Goal: Register for event/course

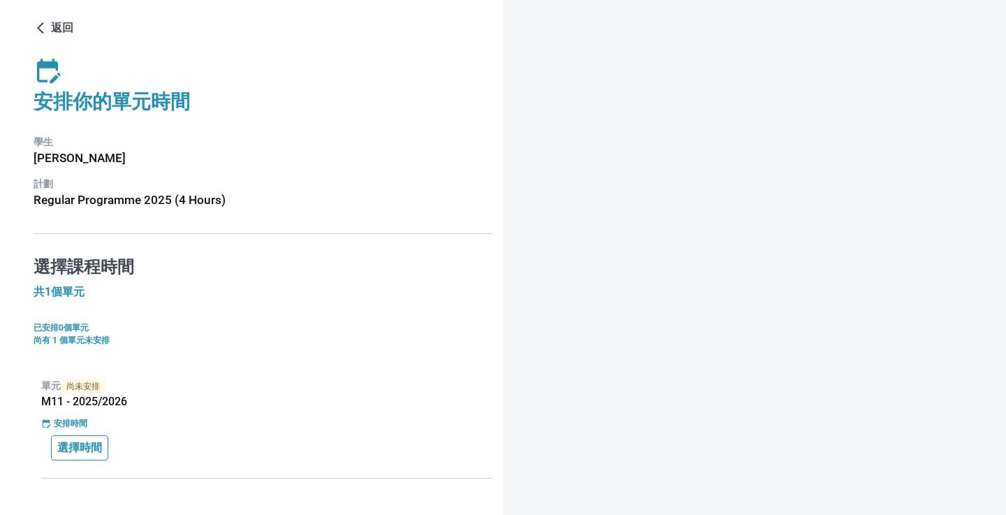
click at [83, 456] on p "選擇時間" at bounding box center [79, 448] width 45 height 17
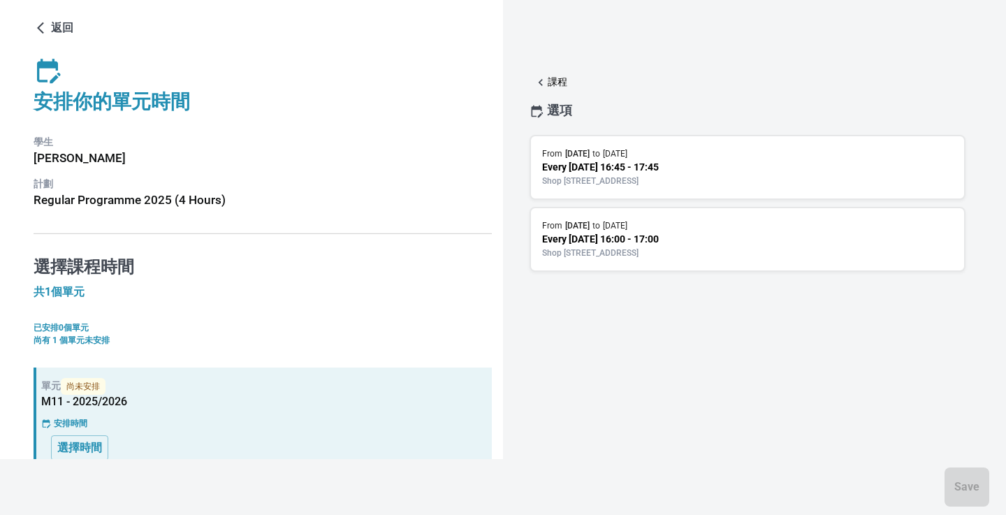
click at [719, 168] on p "Every Thursday 16:45 - 17:45" at bounding box center [747, 167] width 411 height 15
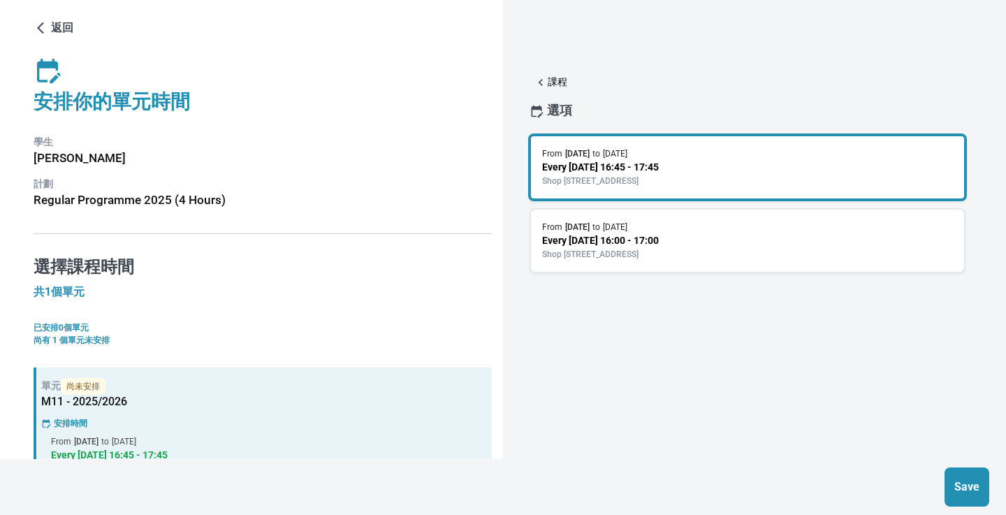
click at [964, 472] on button "Save" at bounding box center [967, 486] width 45 height 39
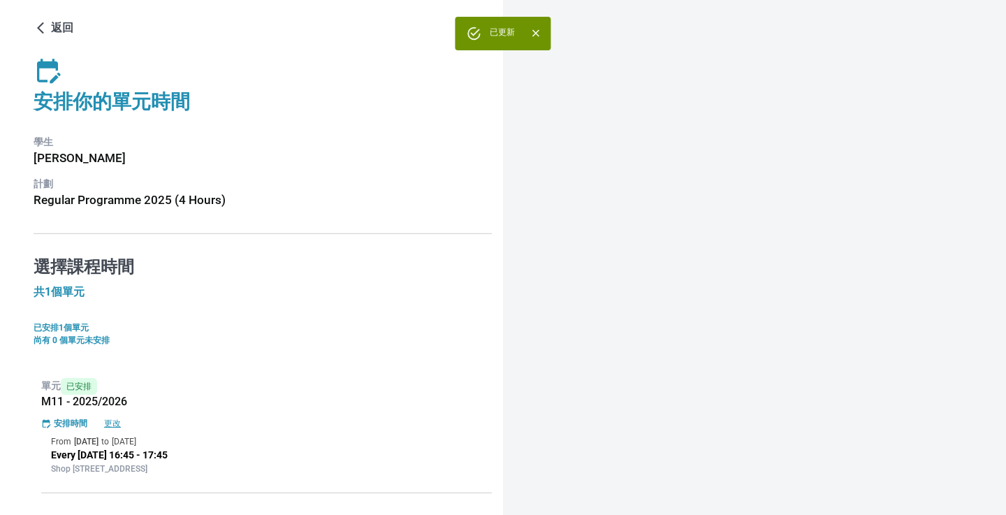
scroll to position [31, 0]
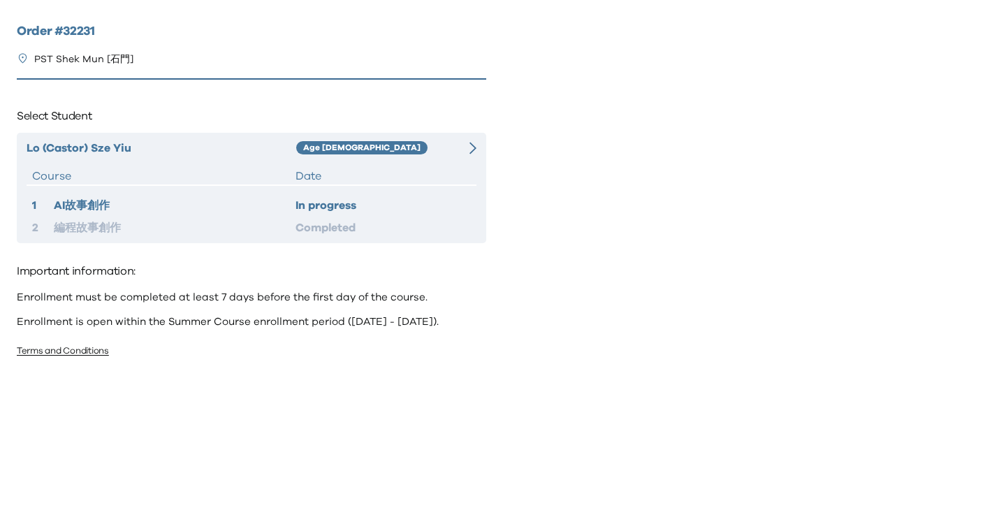
click at [467, 177] on div "Date" at bounding box center [383, 176] width 175 height 17
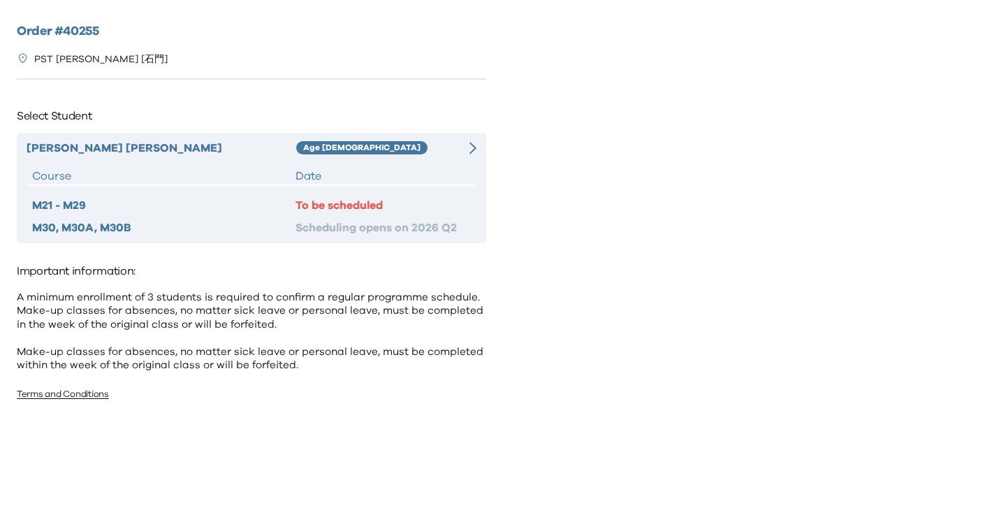
click at [389, 168] on div "Date" at bounding box center [383, 176] width 175 height 17
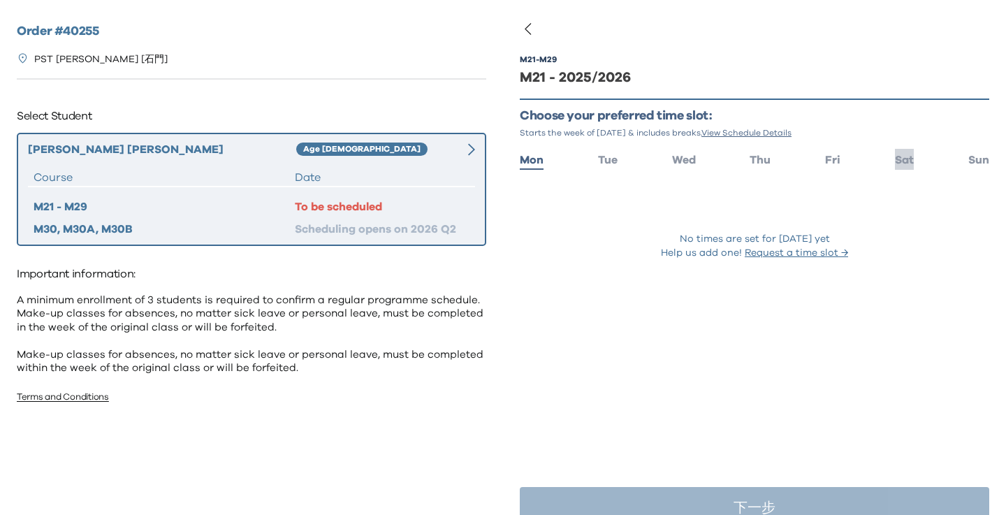
click at [906, 161] on span "Sat" at bounding box center [904, 159] width 19 height 11
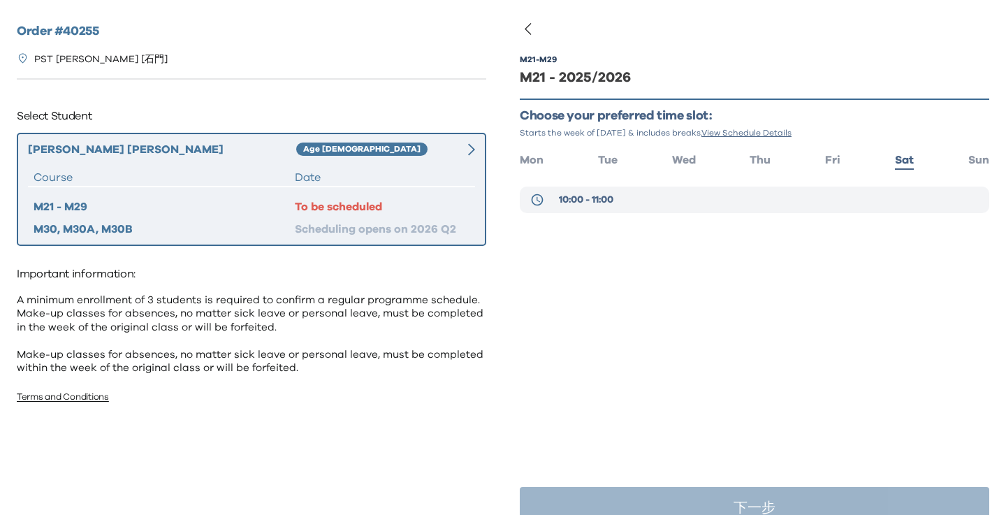
click at [563, 203] on span "10:00 - 11:00" at bounding box center [586, 200] width 55 height 14
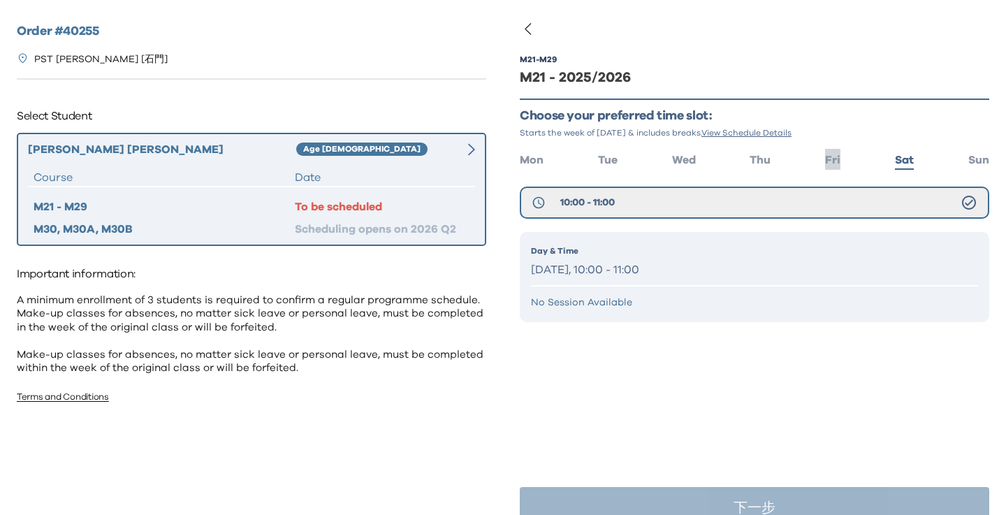
click at [827, 165] on span "Fri" at bounding box center [832, 159] width 15 height 11
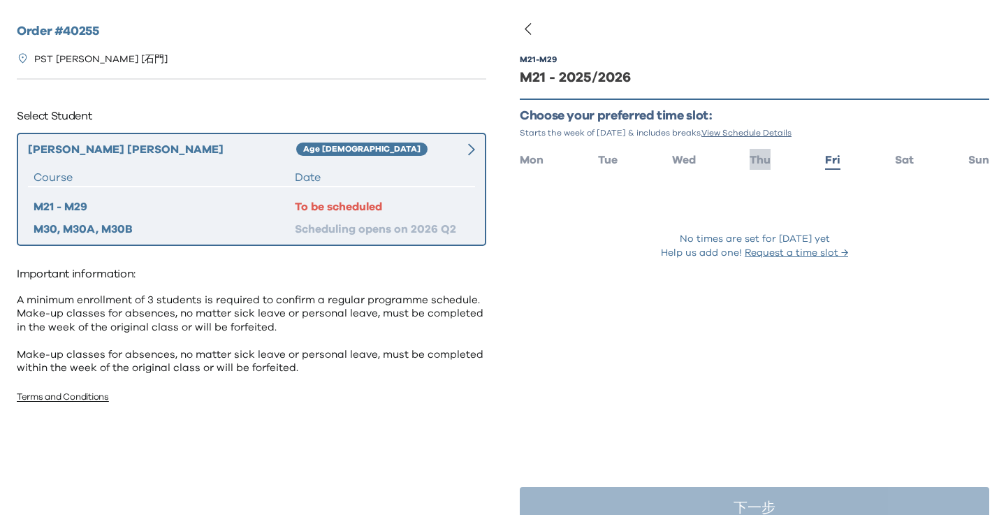
click at [764, 163] on span "Thu" at bounding box center [760, 159] width 21 height 11
click at [597, 213] on div "No times are set for Thursday yet Help us add one! Request a time slot →" at bounding box center [755, 223] width 470 height 73
click at [687, 155] on span "Wed" at bounding box center [684, 159] width 24 height 11
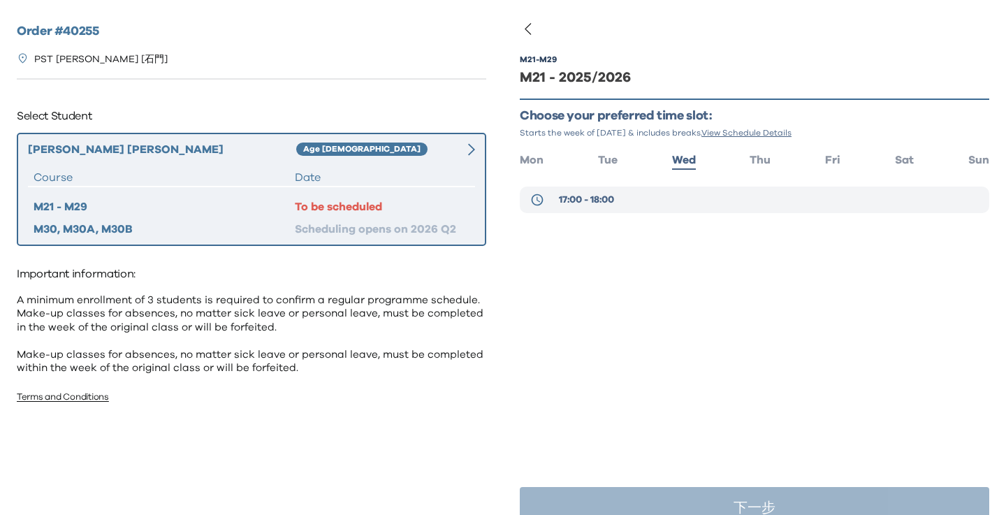
click at [692, 209] on button "17:00 - 18:00" at bounding box center [755, 200] width 470 height 27
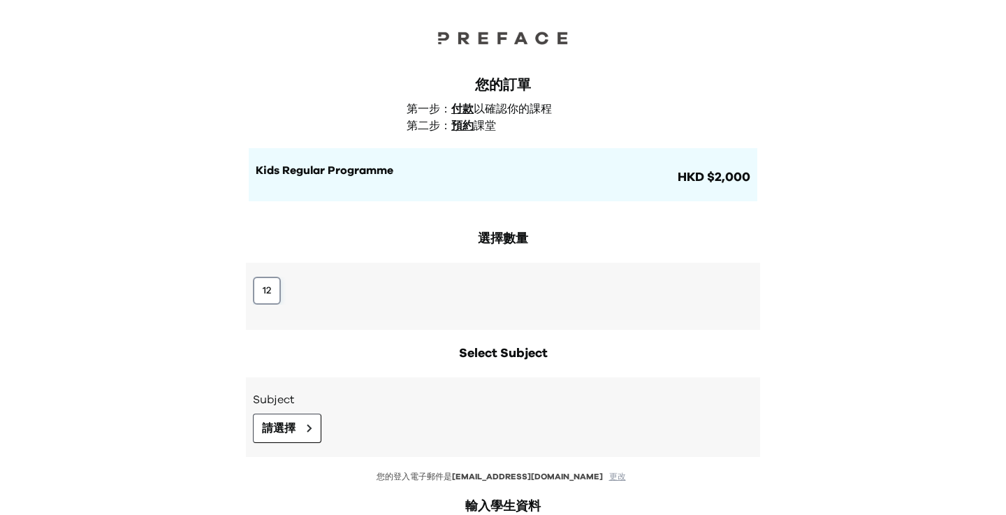
click at [274, 296] on button "12" at bounding box center [267, 291] width 28 height 28
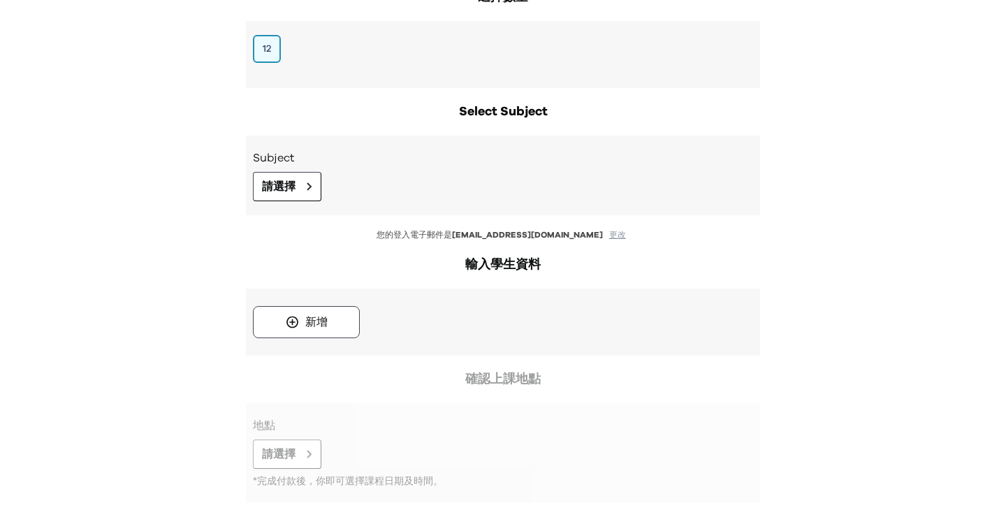
scroll to position [317, 0]
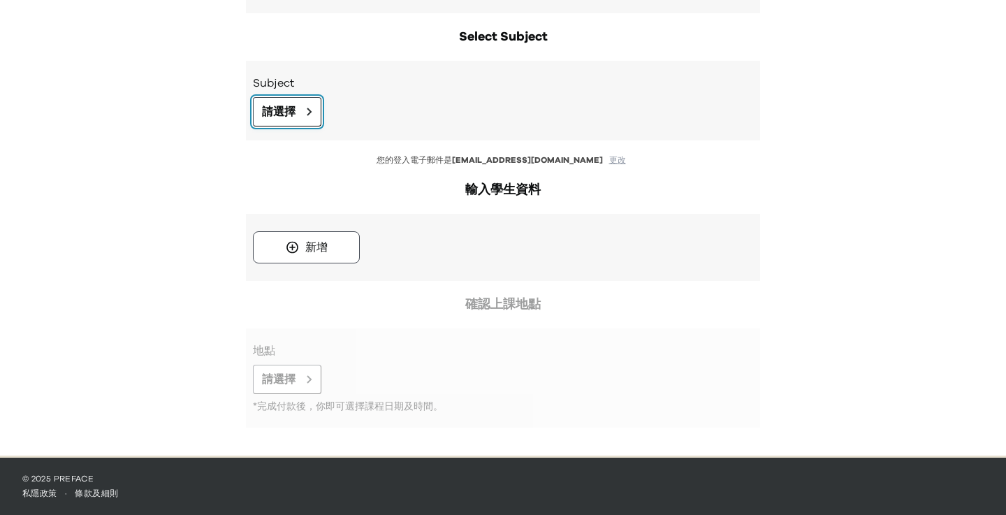
click at [283, 118] on span "請選擇" at bounding box center [279, 111] width 34 height 17
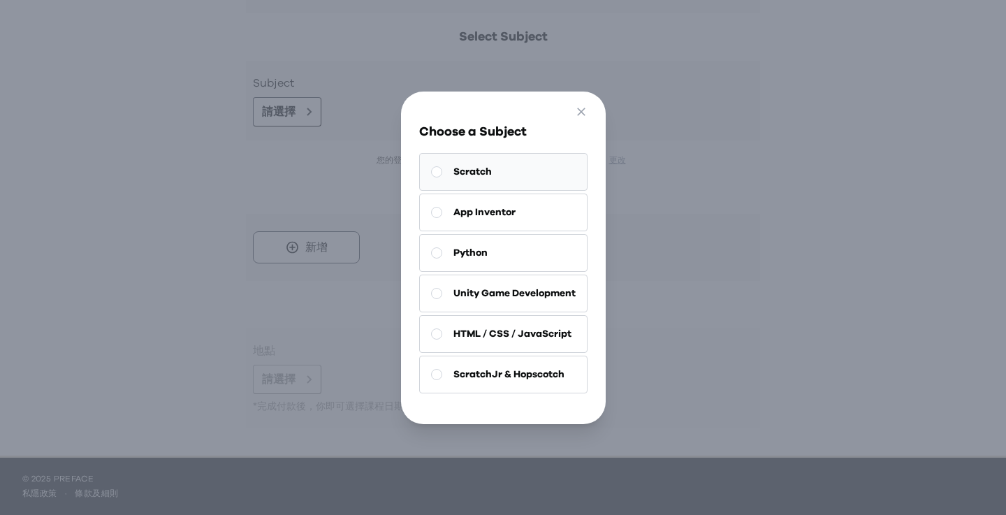
click at [519, 158] on button "Scratch" at bounding box center [503, 172] width 168 height 38
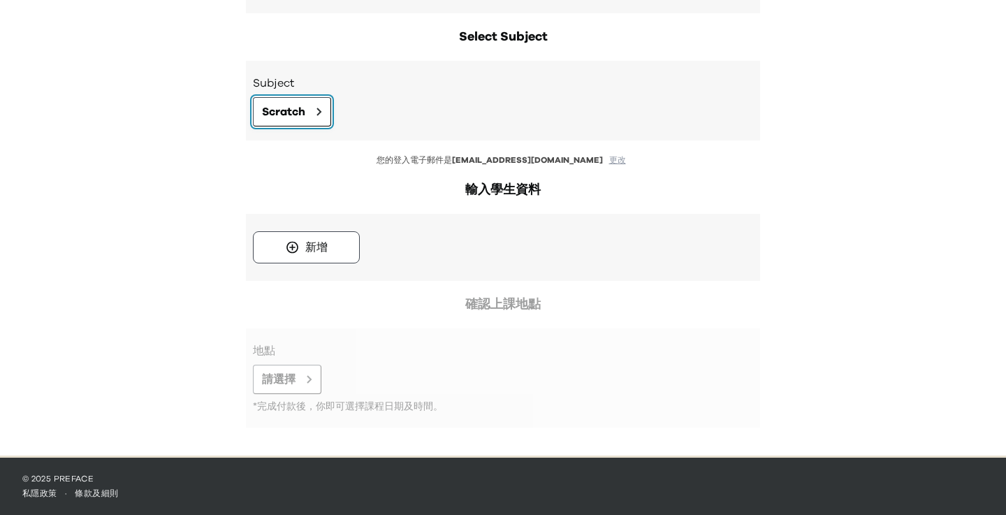
click at [324, 103] on button "Scratch" at bounding box center [292, 111] width 78 height 29
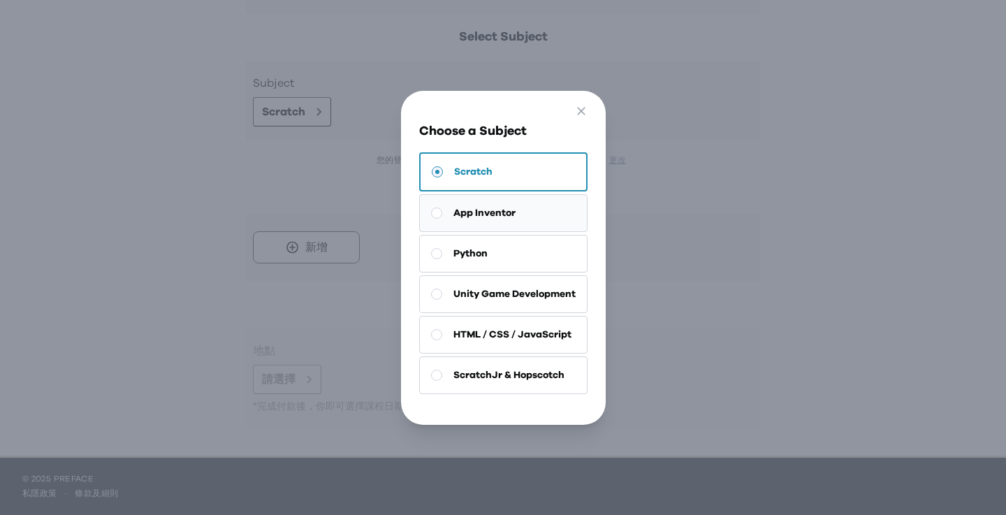
click at [500, 210] on span "App Inventor" at bounding box center [485, 213] width 62 height 14
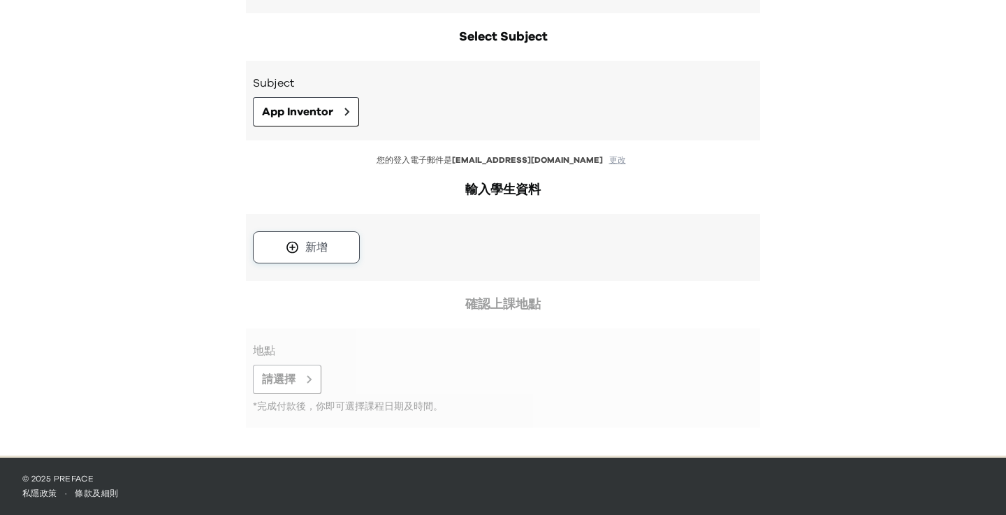
click at [329, 242] on button "新增" at bounding box center [306, 247] width 107 height 32
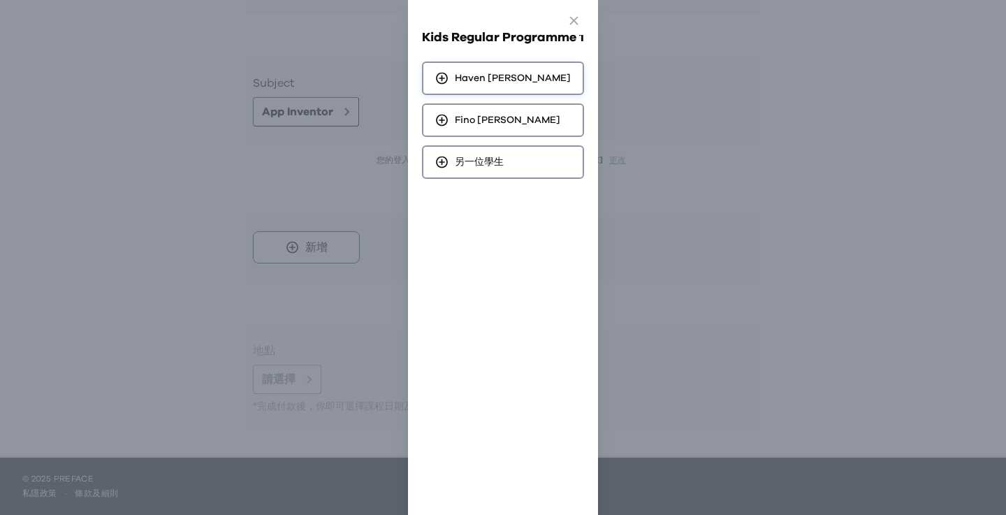
click at [486, 80] on span "Haven Liang" at bounding box center [513, 78] width 116 height 14
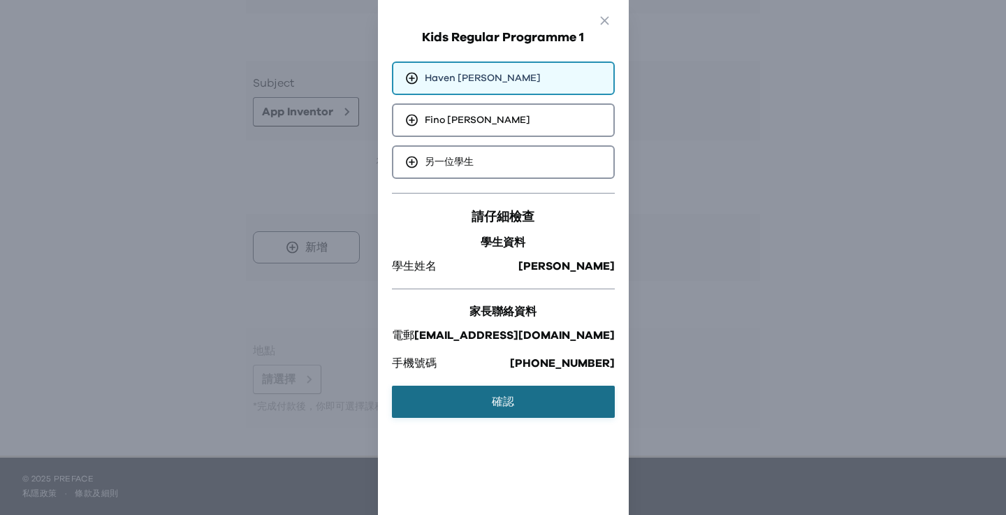
click at [536, 406] on button "確認" at bounding box center [503, 402] width 223 height 32
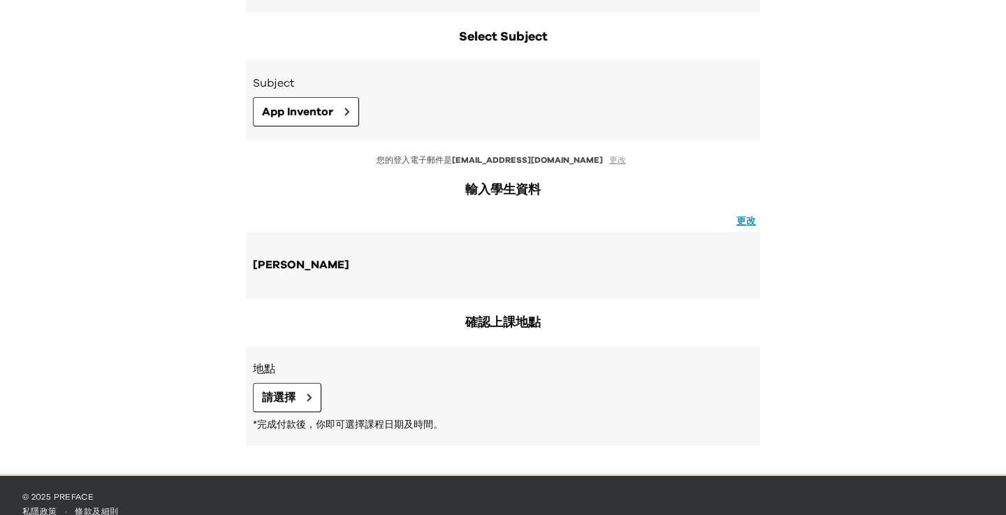
scroll to position [335, 0]
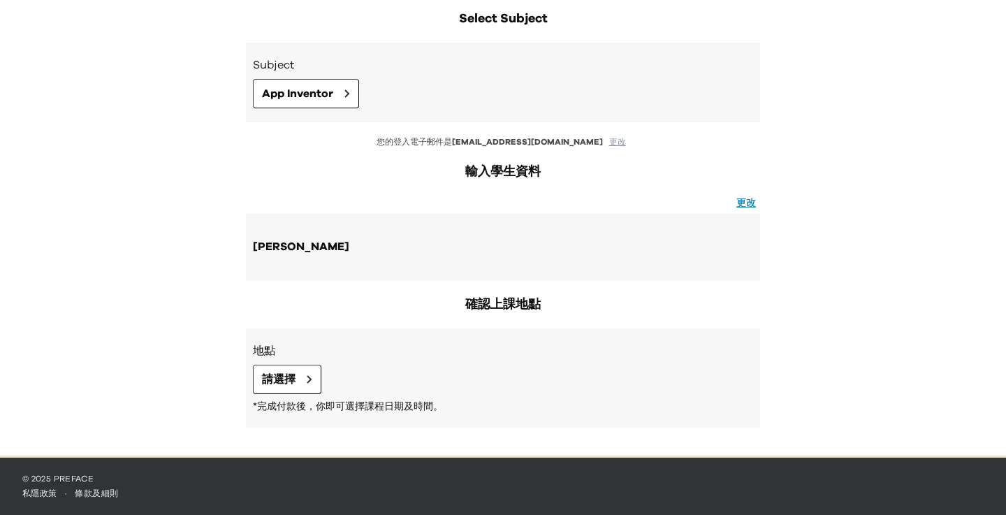
click at [296, 407] on p "*完成付款後，你即可選擇課程日期及時間。" at bounding box center [503, 407] width 500 height 14
click at [293, 391] on button "請選擇" at bounding box center [287, 379] width 68 height 29
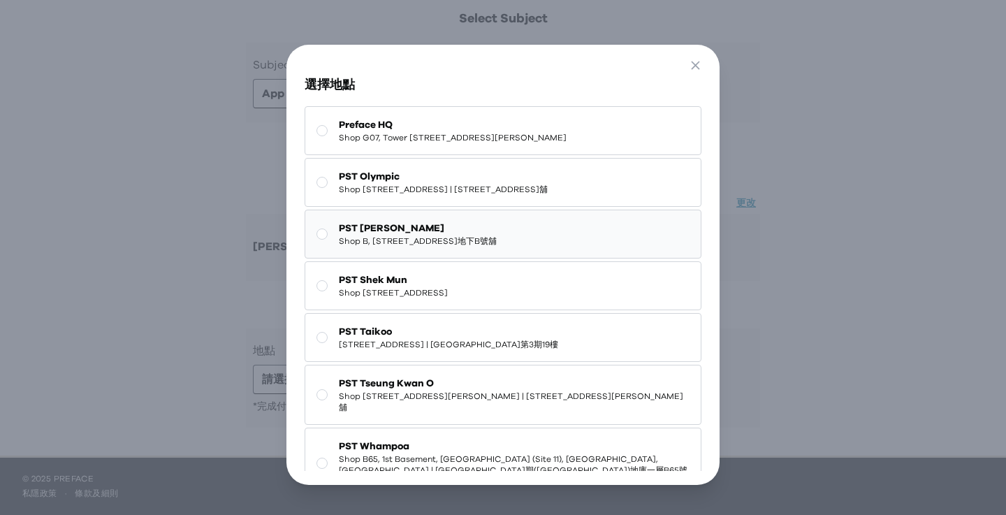
click at [394, 242] on button "PST Sai Ying Pun Shop B, G/F, 2-4 Chung Ching Street, Sai Ying Pun | 西營盤忠正街2-4號…" at bounding box center [503, 234] width 396 height 49
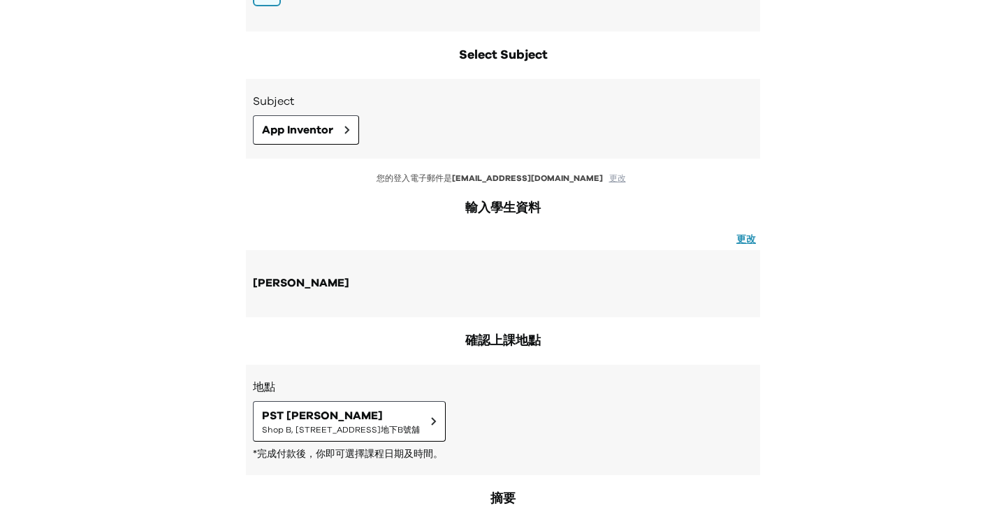
scroll to position [313, 0]
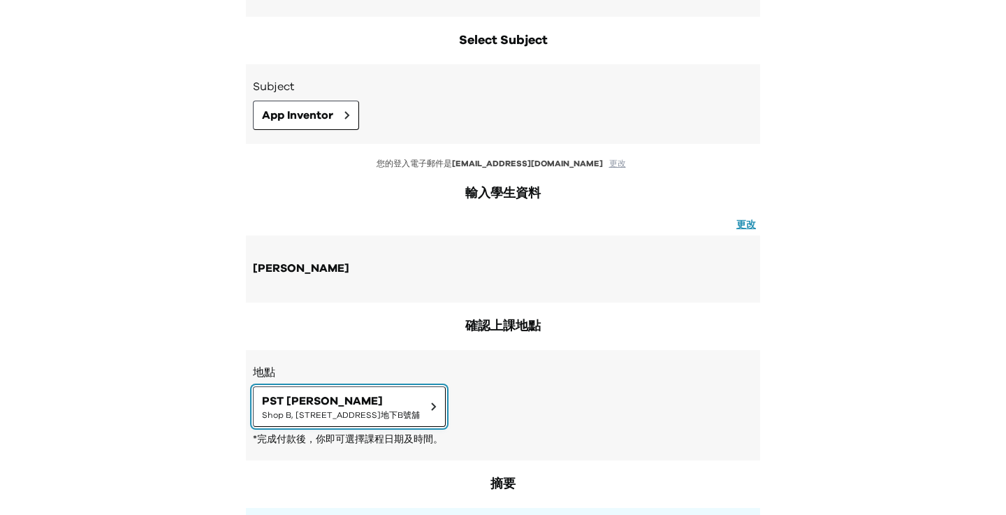
click at [419, 395] on span "PST Sai Ying Pun" at bounding box center [341, 401] width 158 height 17
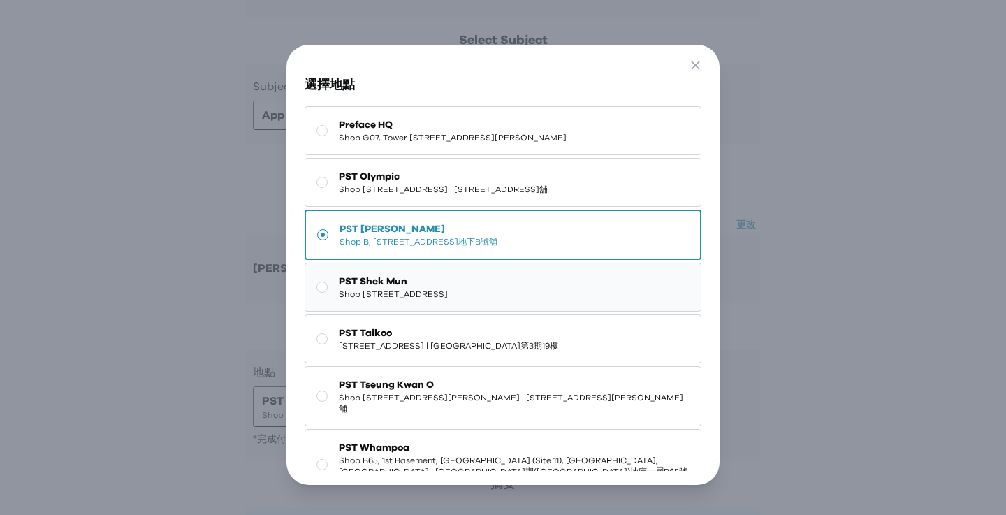
click at [428, 300] on span "Shop 227, 2/F, Kings Wing Plaza 1, No.3 On Kwan Street, Shek Mun | 石門安群街3號京瑞廣場一…" at bounding box center [393, 294] width 109 height 11
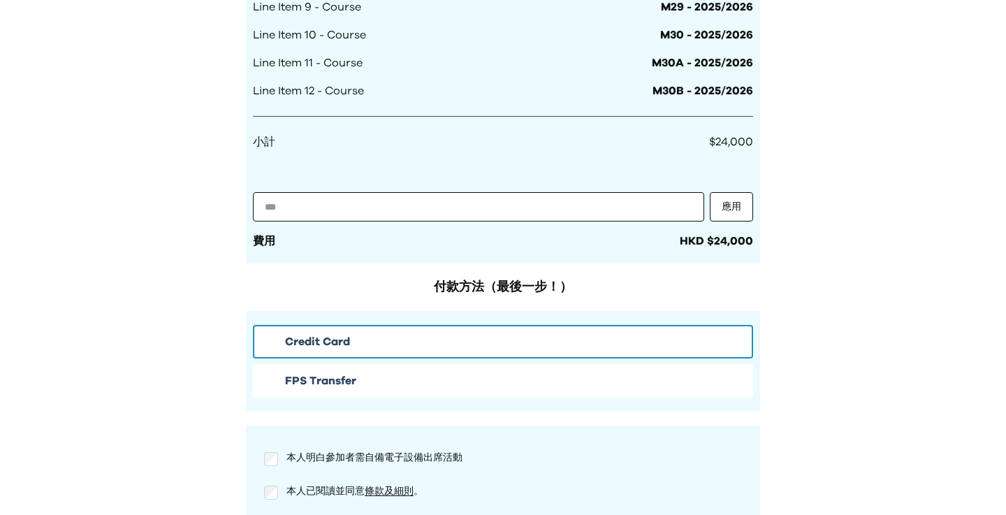
scroll to position [1201, 0]
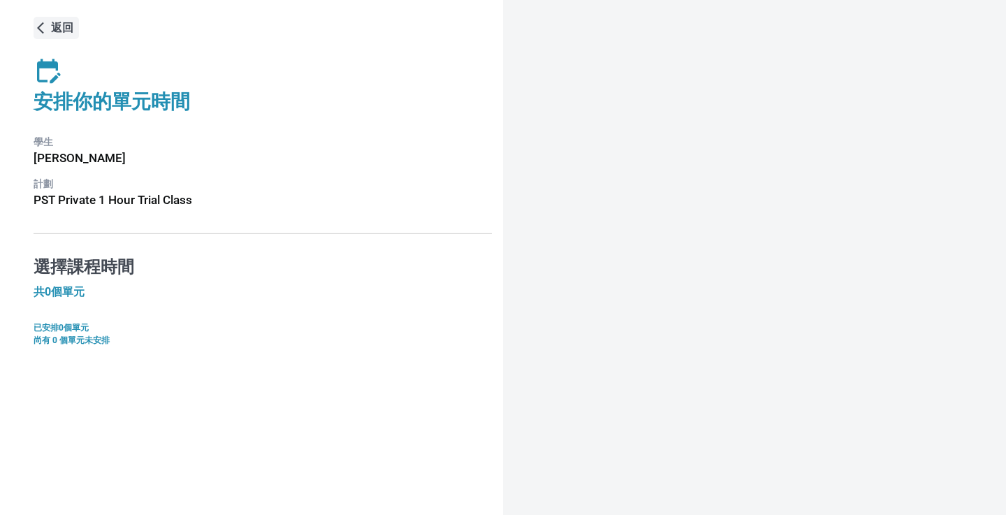
click at [55, 31] on p "返回" at bounding box center [62, 28] width 22 height 17
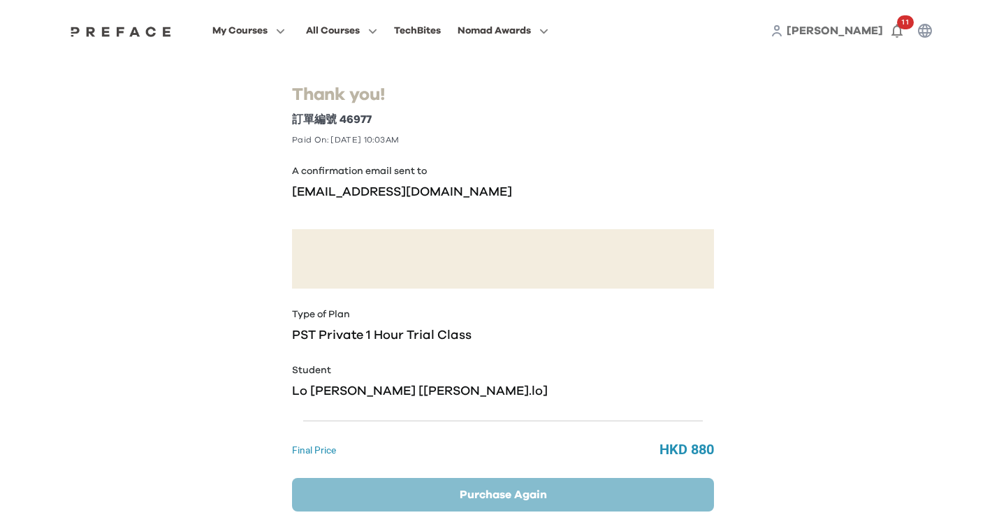
scroll to position [145, 0]
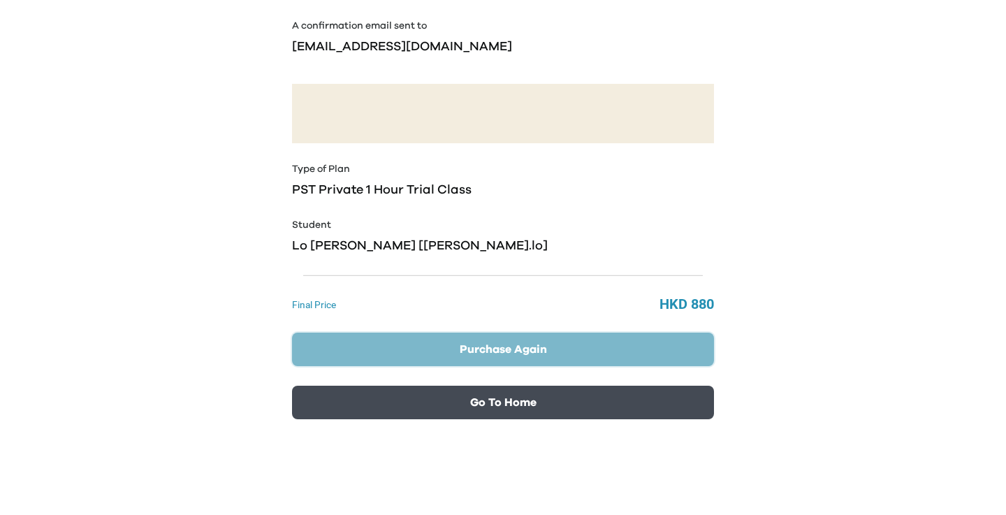
click at [535, 358] on button "Purchase Again" at bounding box center [503, 350] width 422 height 34
